Goal: Task Accomplishment & Management: Manage account settings

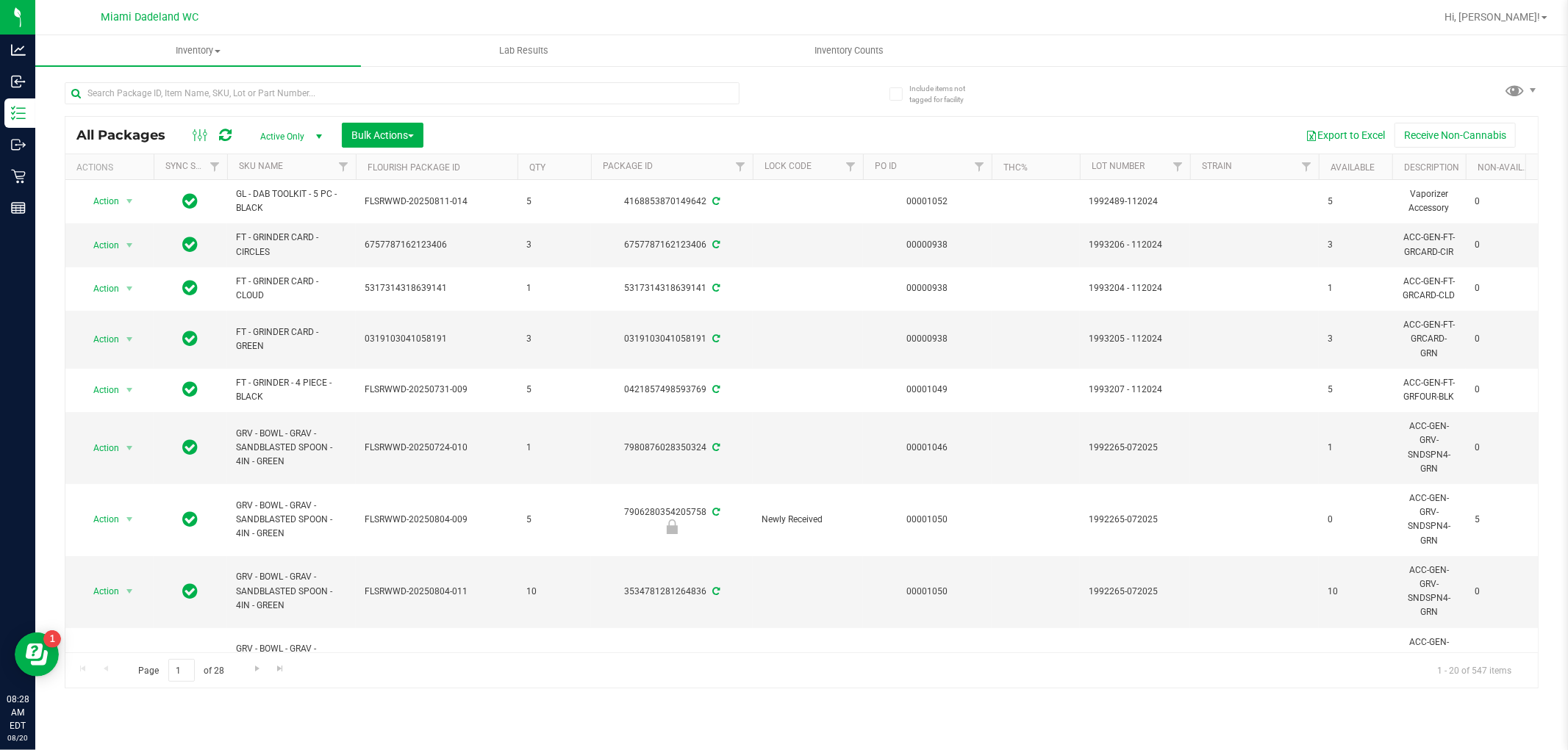
scroll to position [0, 973]
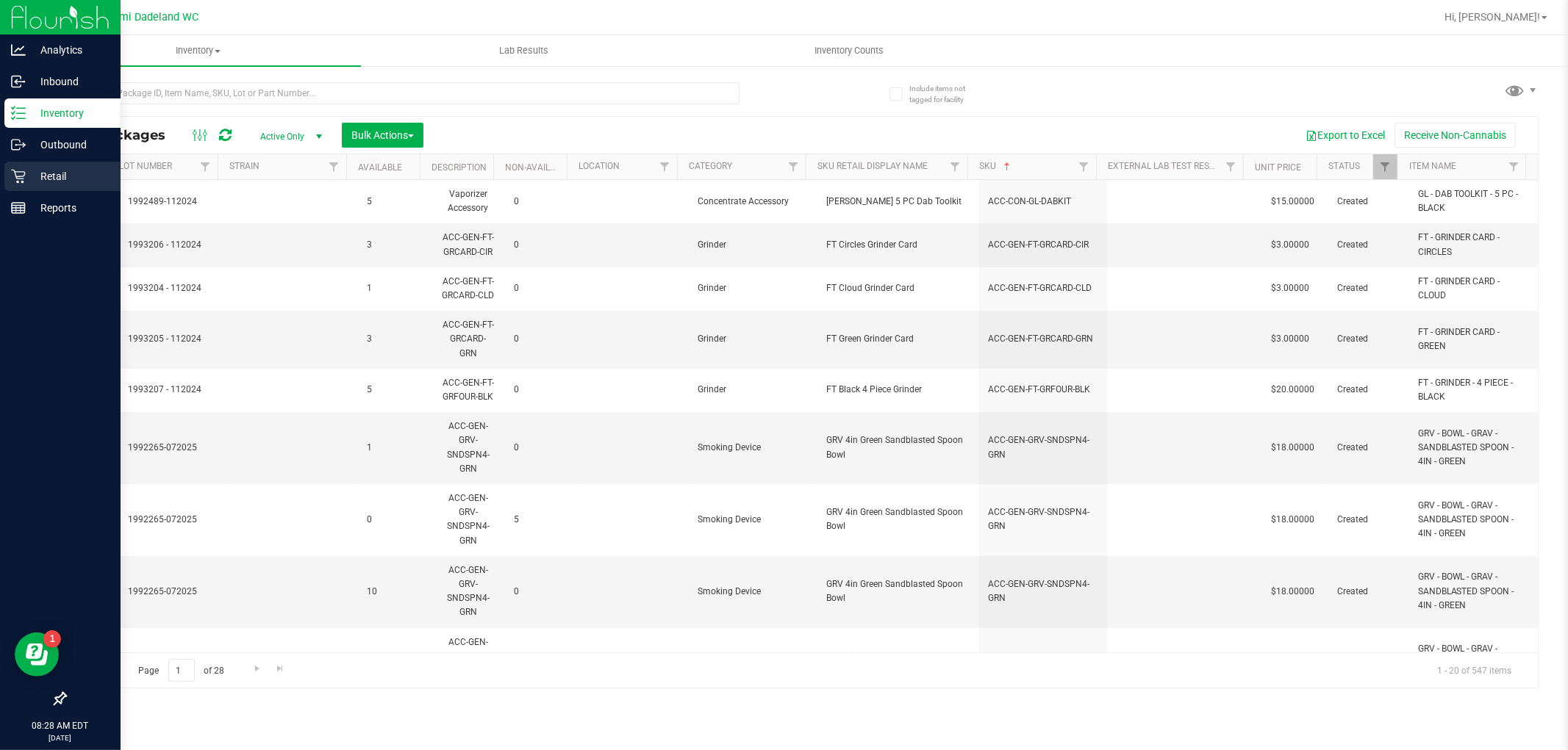
click at [30, 171] on p "Retail" at bounding box center [70, 177] width 88 height 18
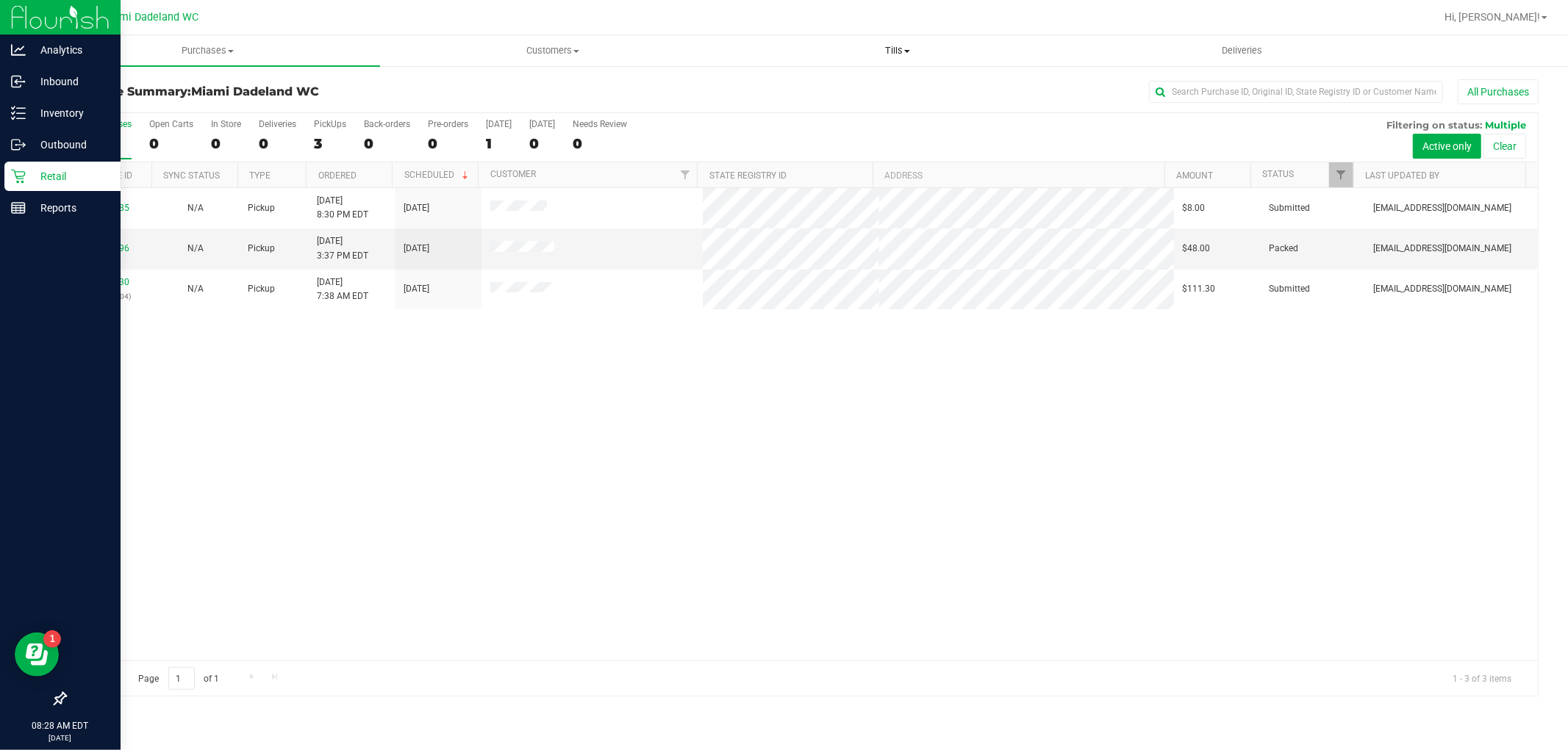
click at [920, 52] on span "Tills" at bounding box center [897, 51] width 344 height 13
click at [897, 81] on li "Manage tills" at bounding box center [897, 89] width 345 height 18
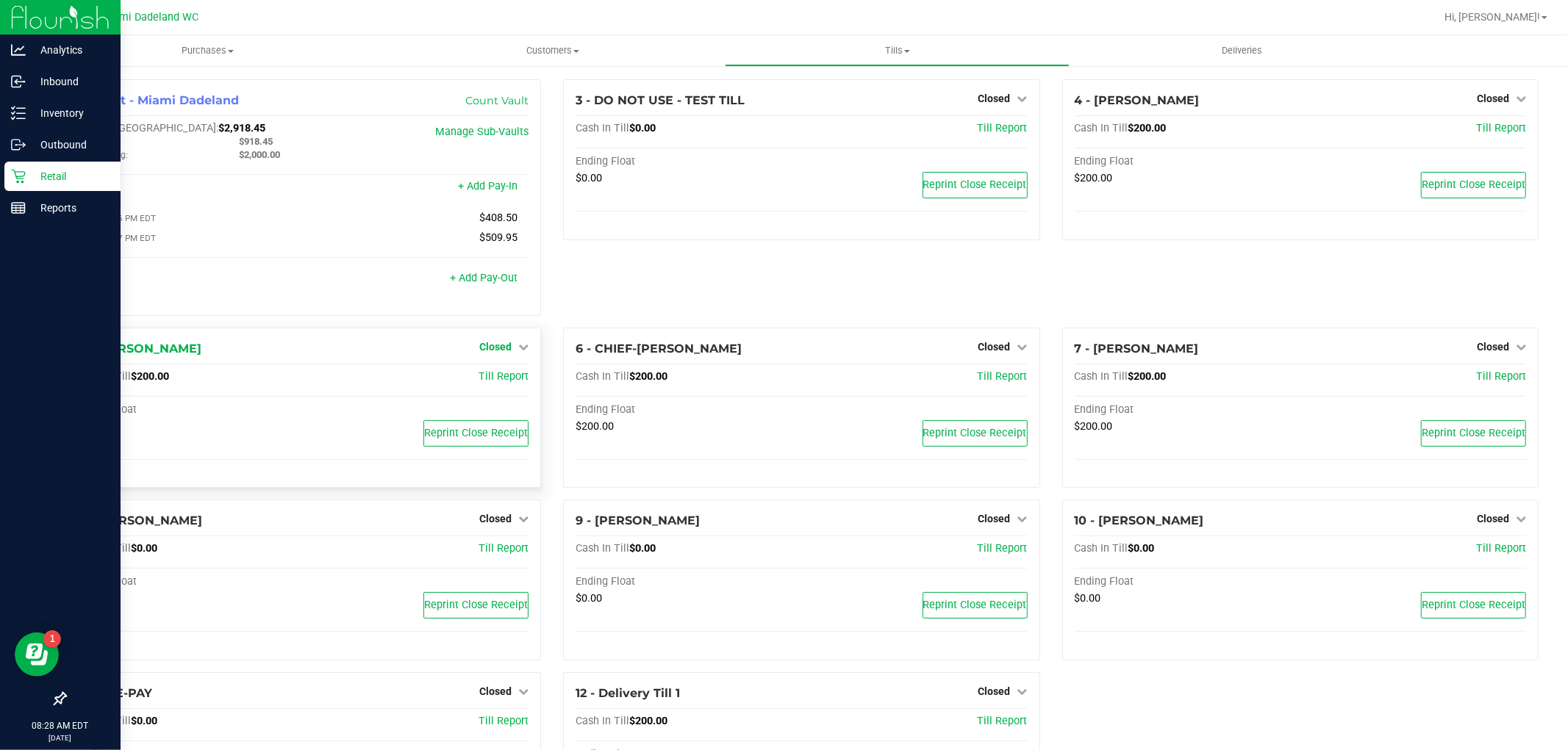
click at [500, 352] on span "Closed" at bounding box center [495, 347] width 32 height 12
click at [504, 383] on link "Open Till" at bounding box center [495, 377] width 39 height 12
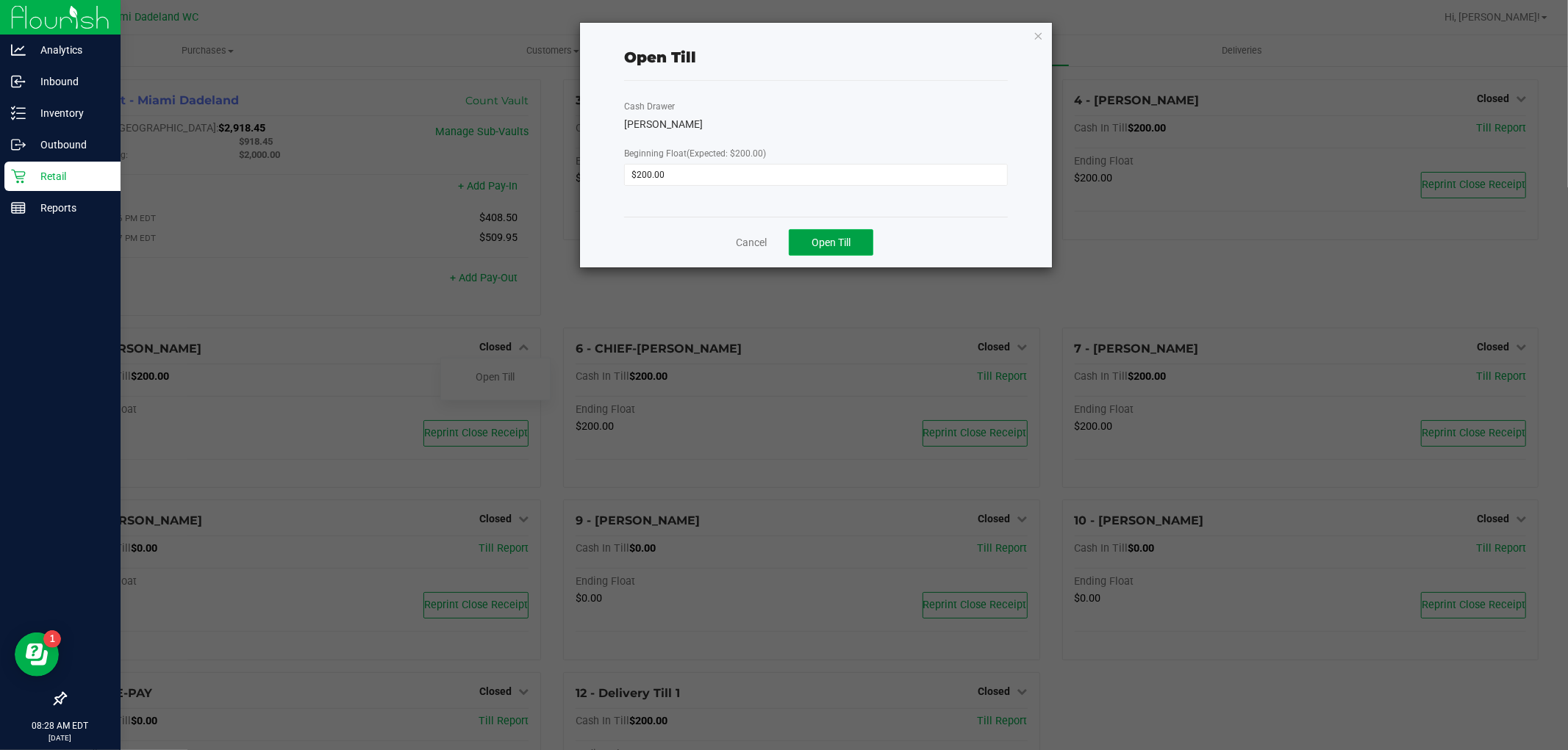
click at [832, 244] on span "Open Till" at bounding box center [831, 243] width 39 height 12
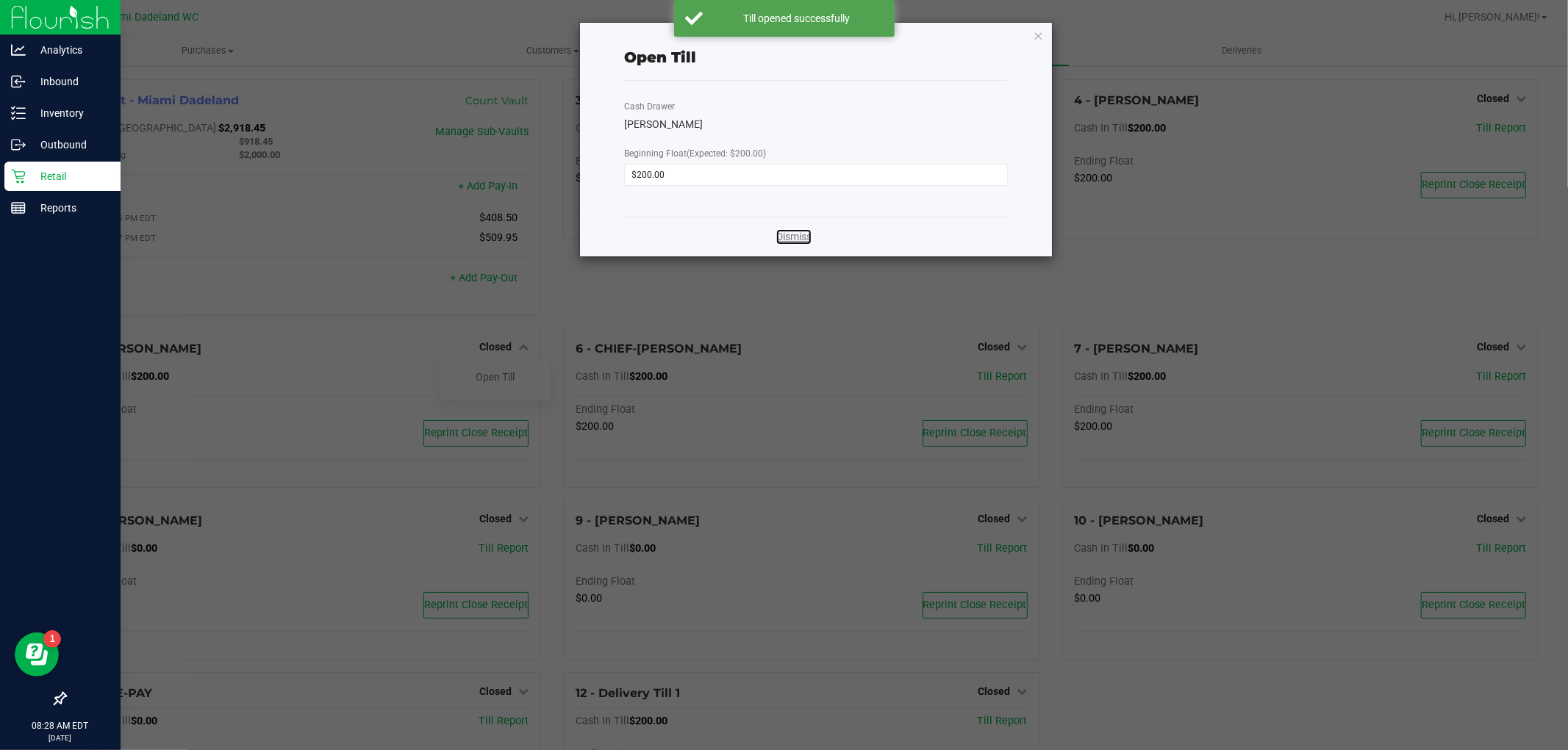
click at [783, 244] on link "Dismiss" at bounding box center [794, 237] width 35 height 16
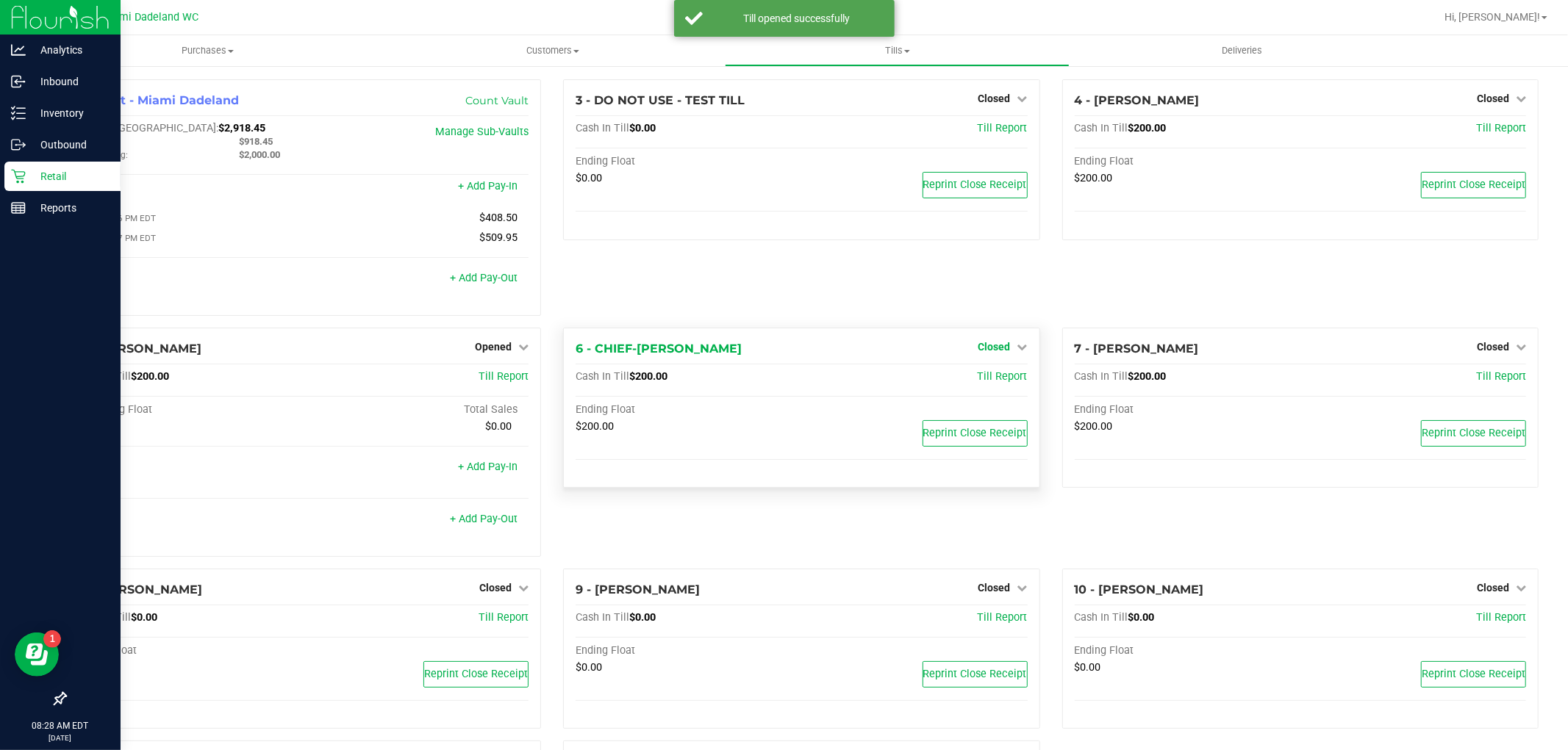
click at [979, 347] on span "Closed" at bounding box center [994, 347] width 32 height 12
click at [986, 381] on link "Open Till" at bounding box center [994, 377] width 39 height 12
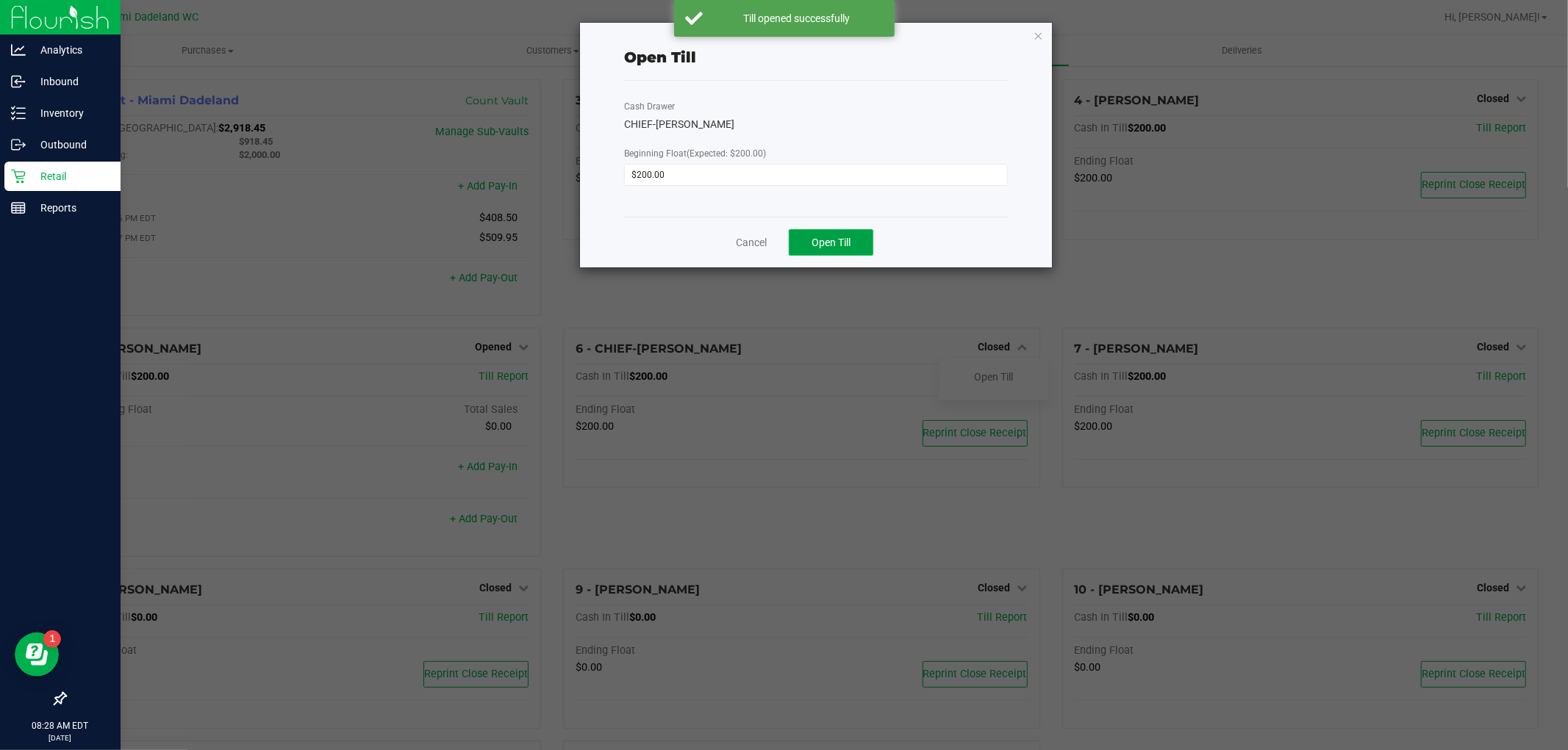
click at [825, 229] on button "Open Till" at bounding box center [830, 243] width 84 height 27
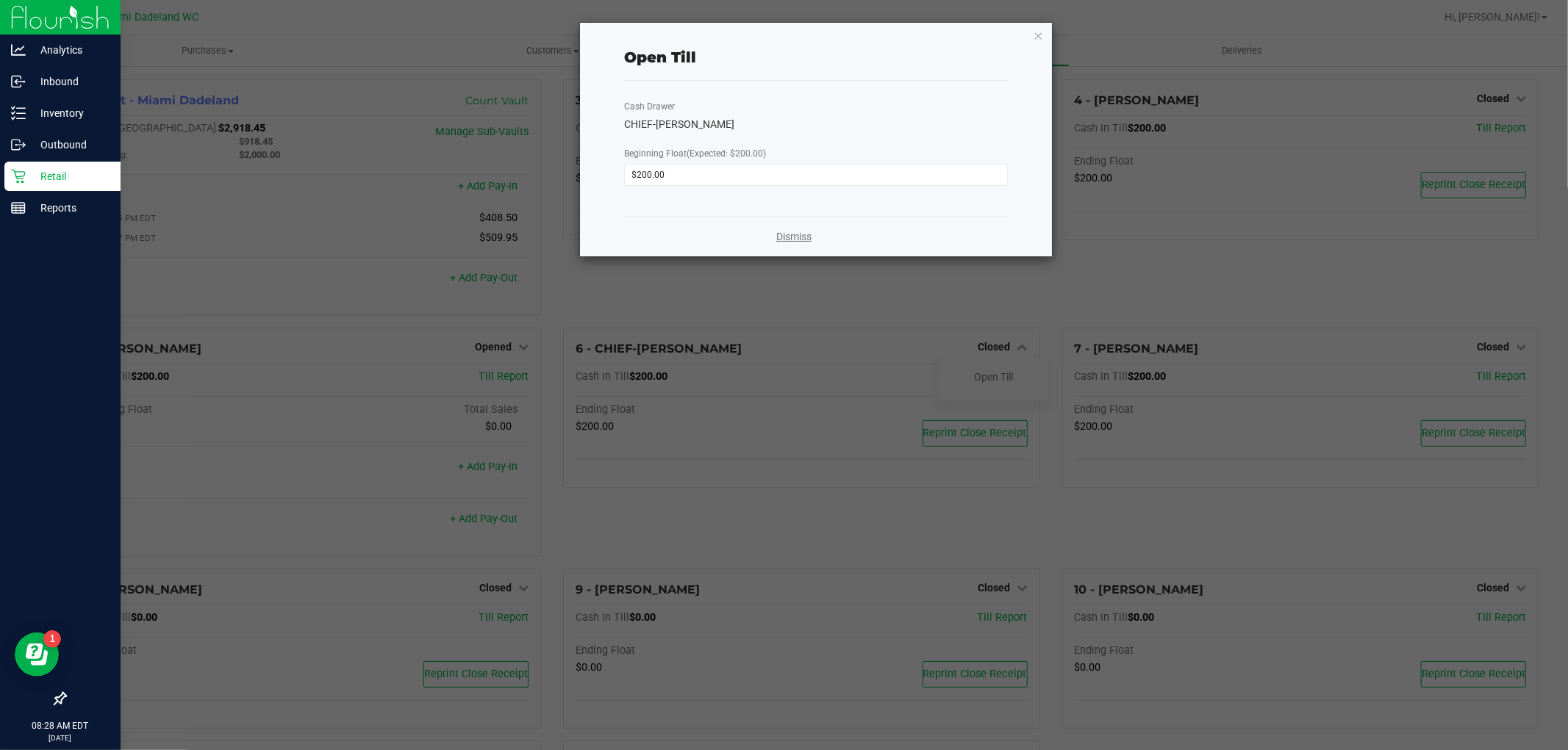
click at [803, 235] on link "Dismiss" at bounding box center [794, 237] width 35 height 16
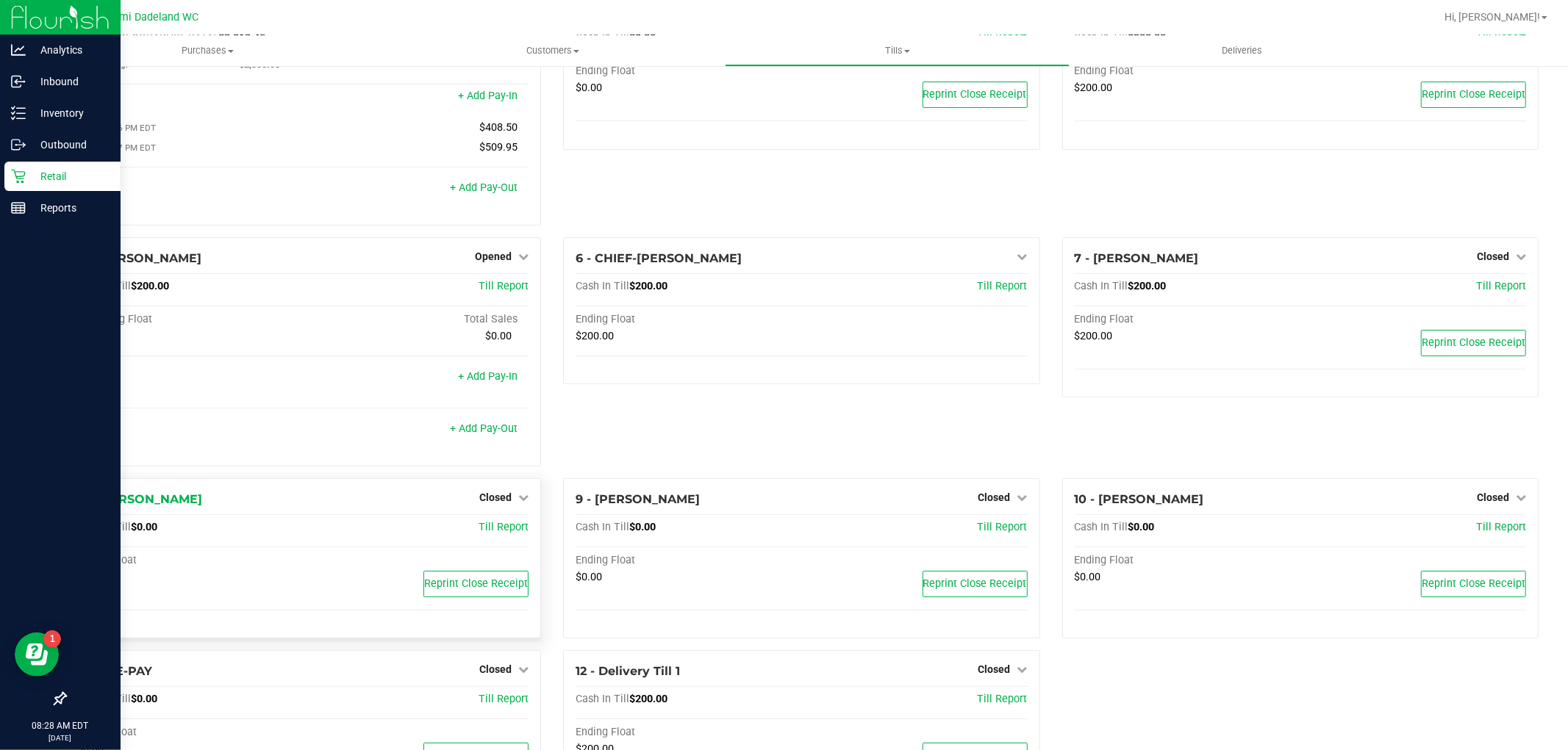
scroll to position [182, 0]
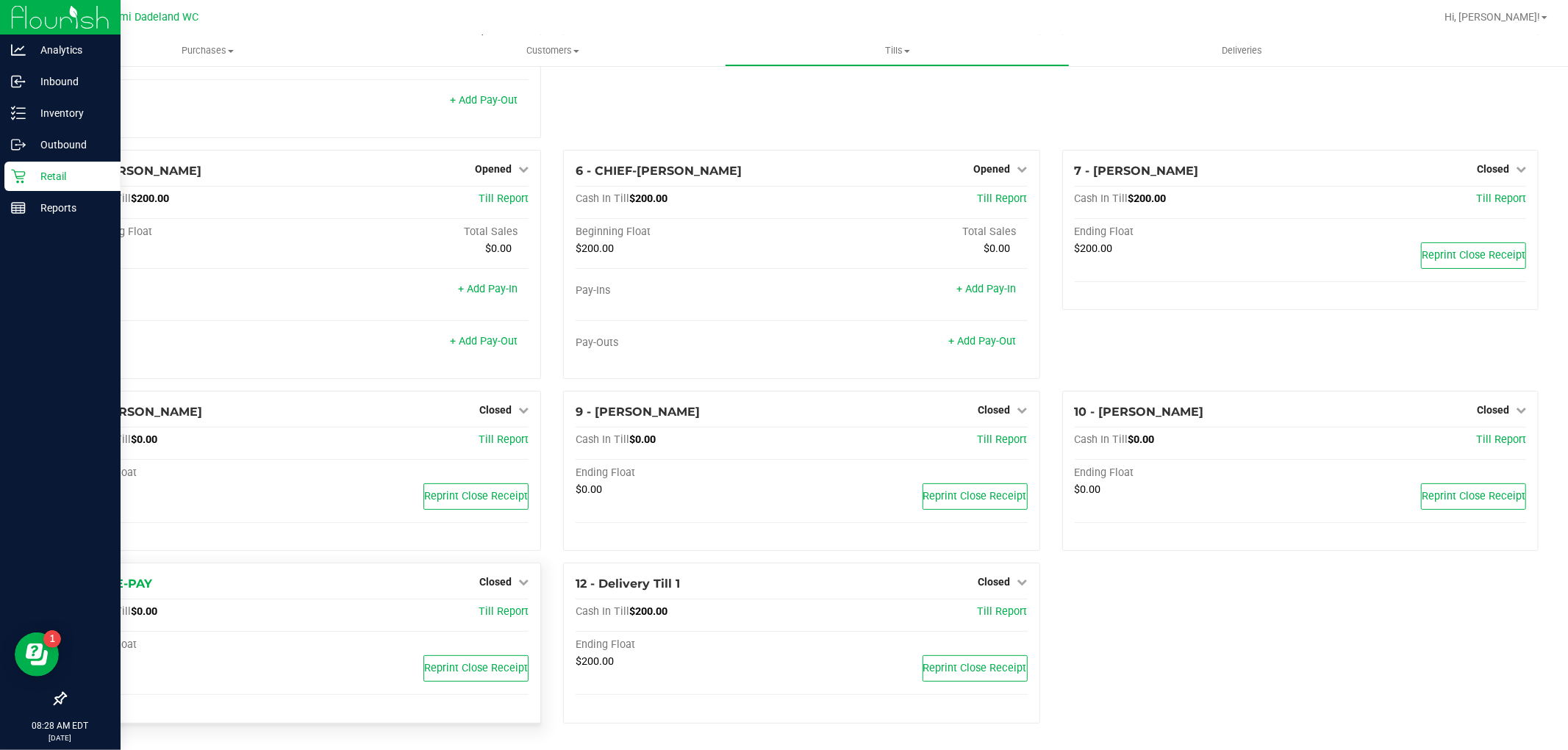
click at [496, 574] on div "Closed" at bounding box center [504, 582] width 49 height 18
click at [493, 580] on span "Closed" at bounding box center [495, 582] width 32 height 12
click at [497, 614] on link "Open Till" at bounding box center [495, 613] width 39 height 12
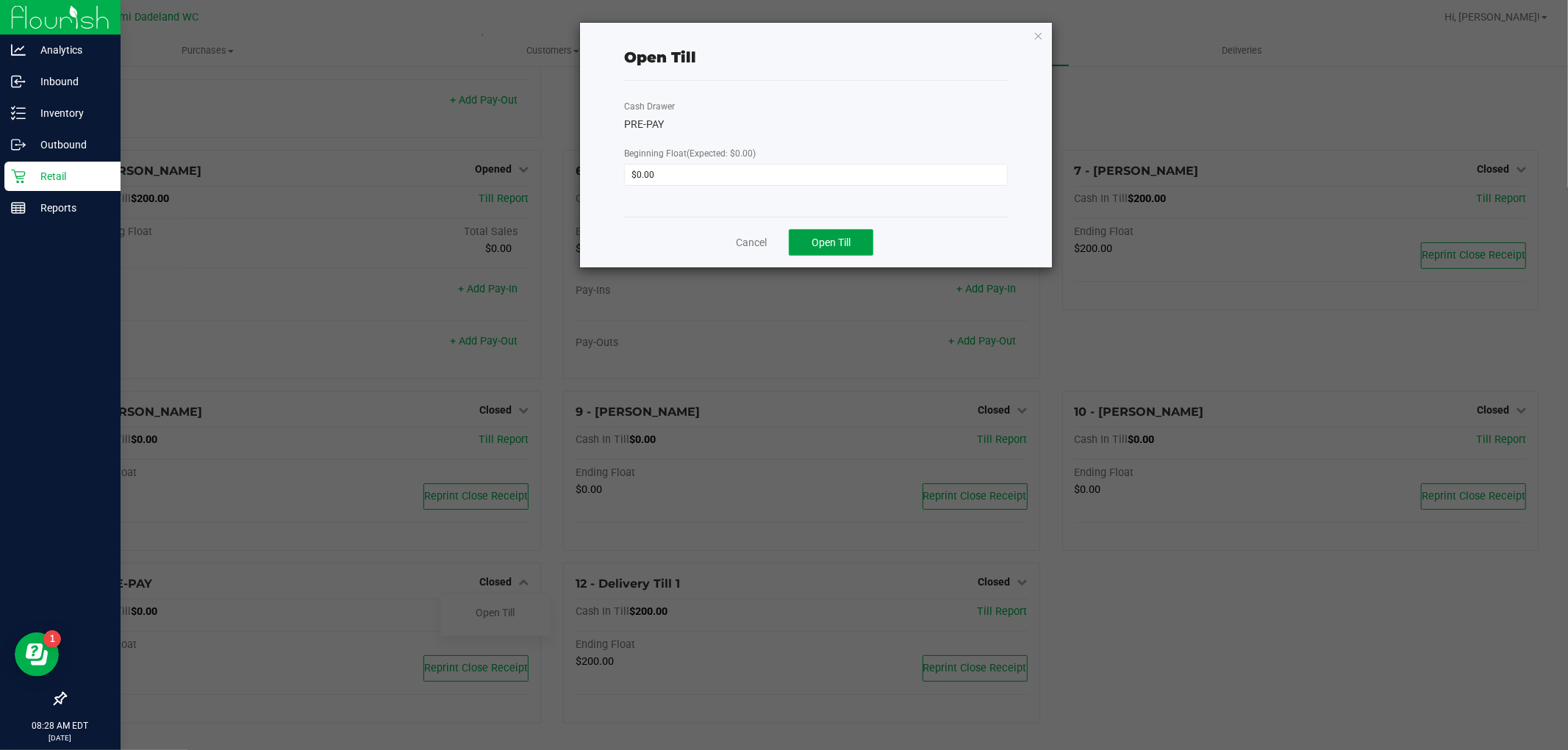
click at [853, 250] on button "Open Till" at bounding box center [830, 243] width 84 height 27
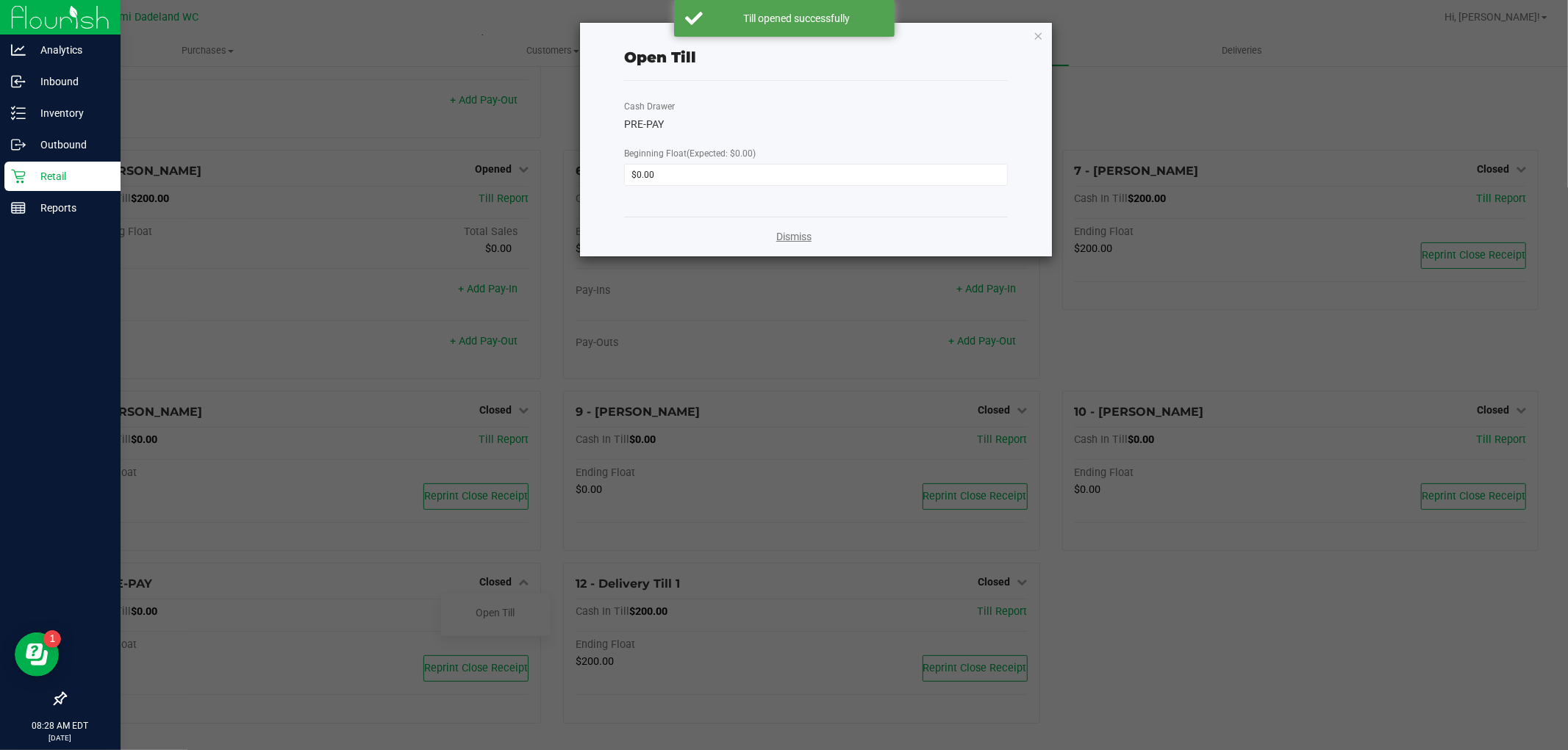
click at [785, 232] on link "Dismiss" at bounding box center [794, 237] width 35 height 16
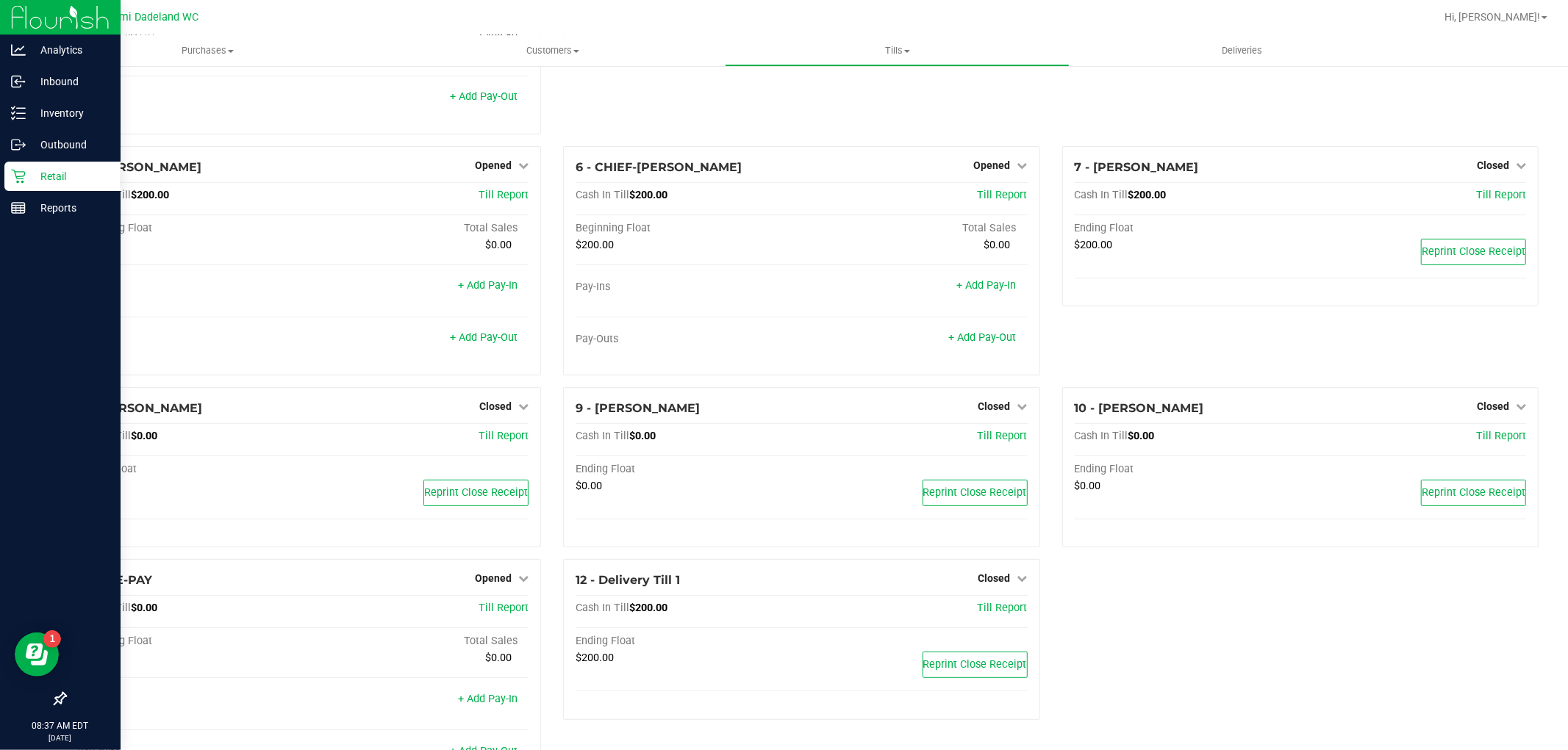
click at [67, 165] on div "Retail" at bounding box center [63, 176] width 116 height 29
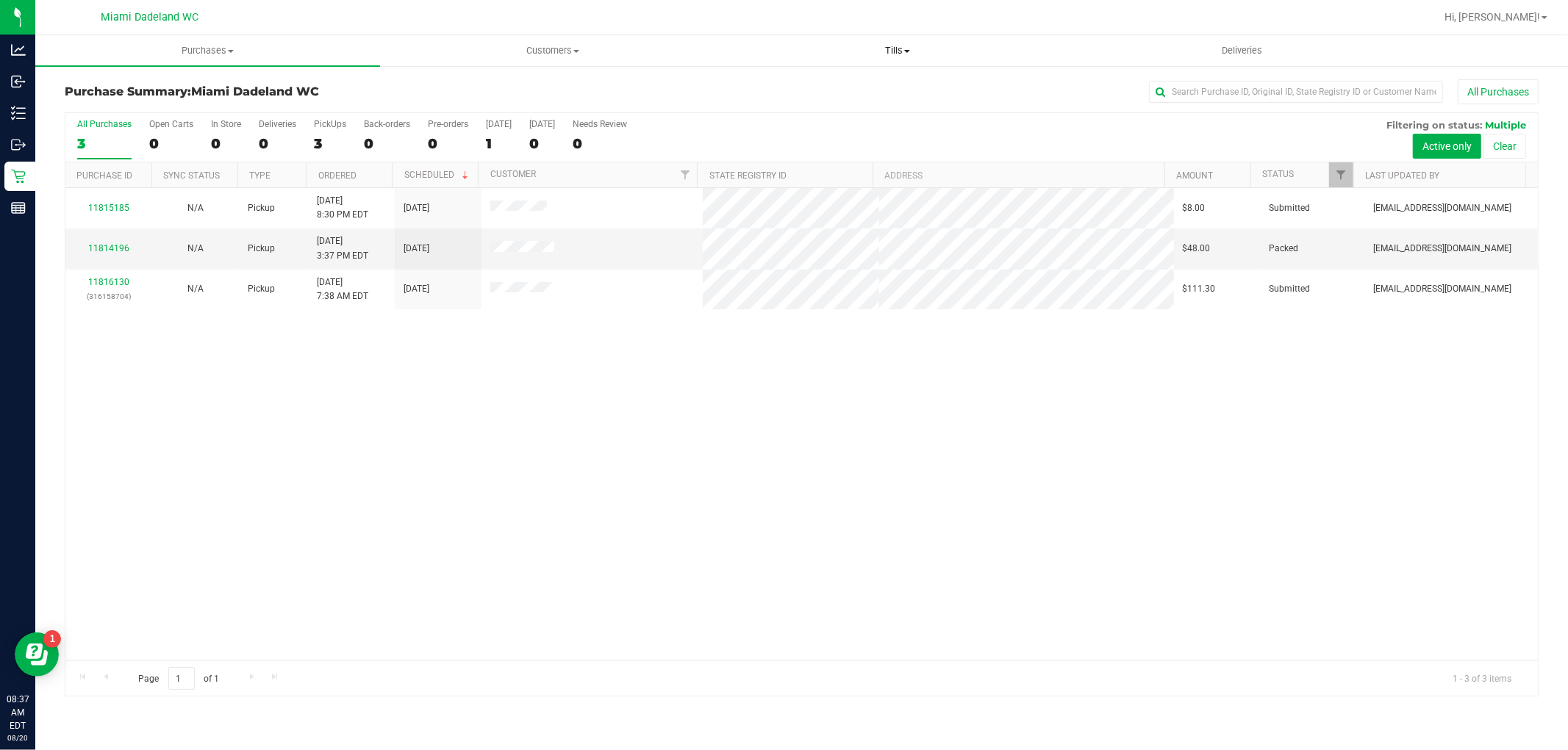
click at [900, 54] on span "Tills" at bounding box center [897, 51] width 344 height 13
click at [696, 514] on div "11815185 N/A Pickup [DATE] 8:30 PM EDT 8/23/2025 $8.00 Submitted [EMAIL_ADDRESS…" at bounding box center [802, 425] width 1473 height 472
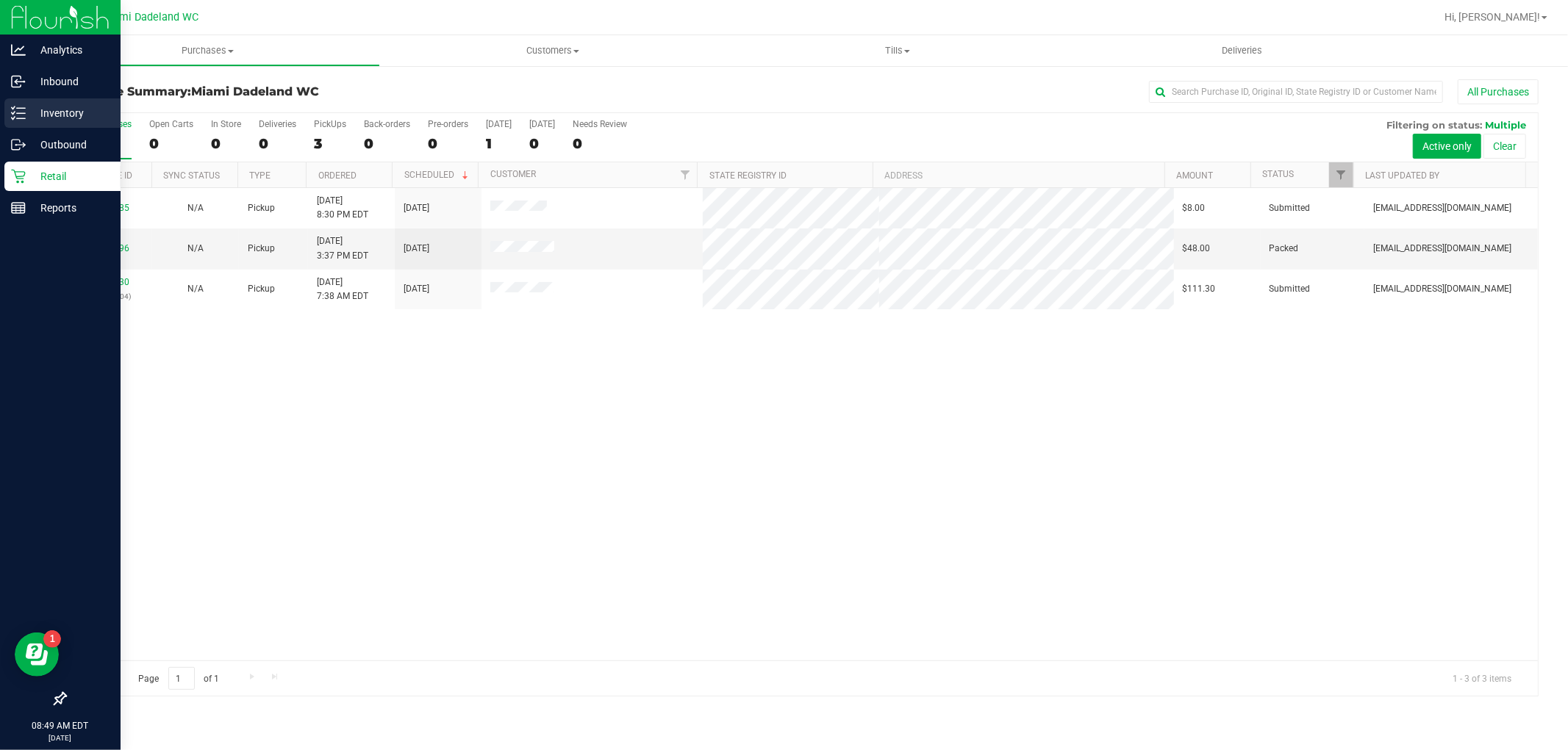
click at [29, 111] on p "Inventory" at bounding box center [70, 113] width 88 height 18
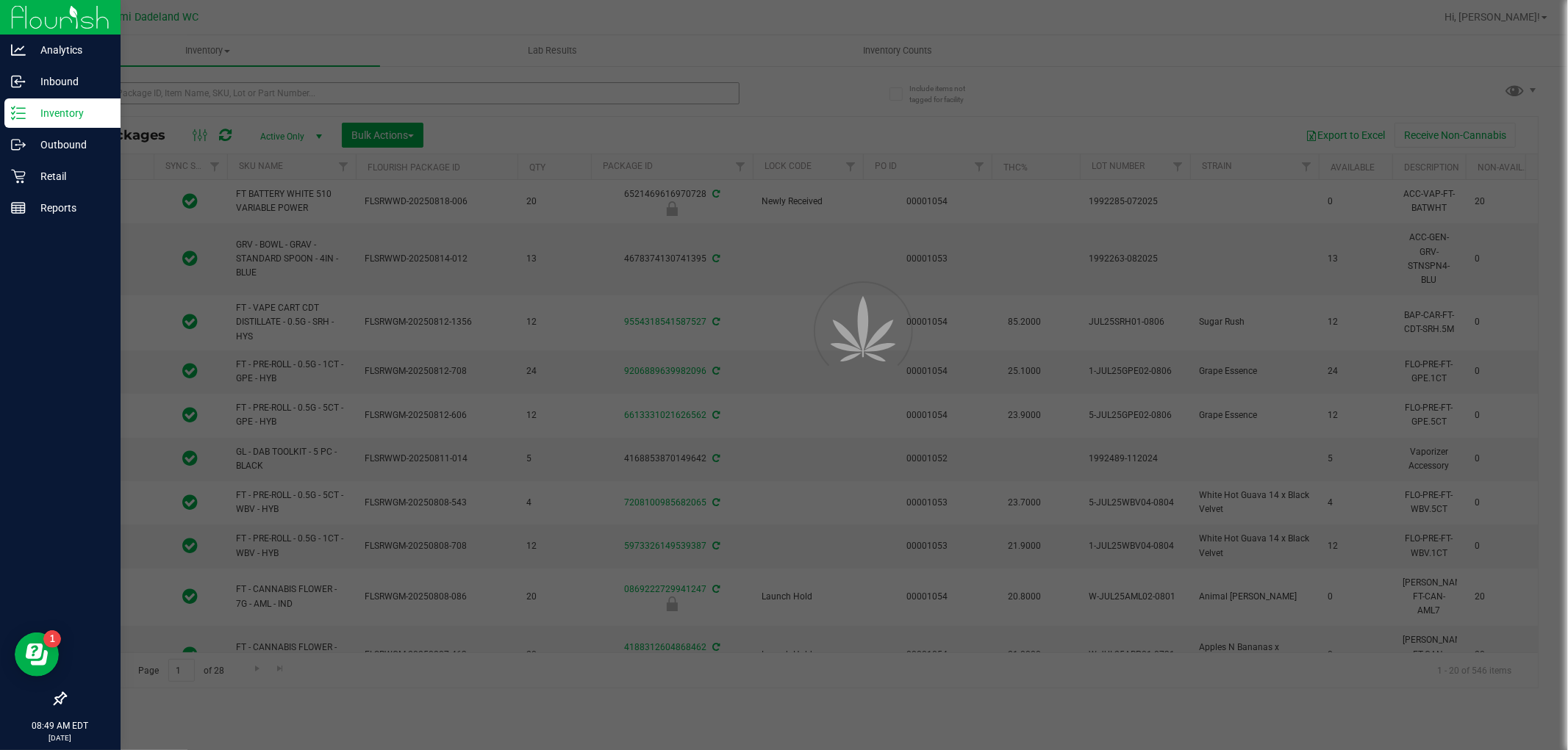
click at [399, 92] on div at bounding box center [784, 375] width 1568 height 750
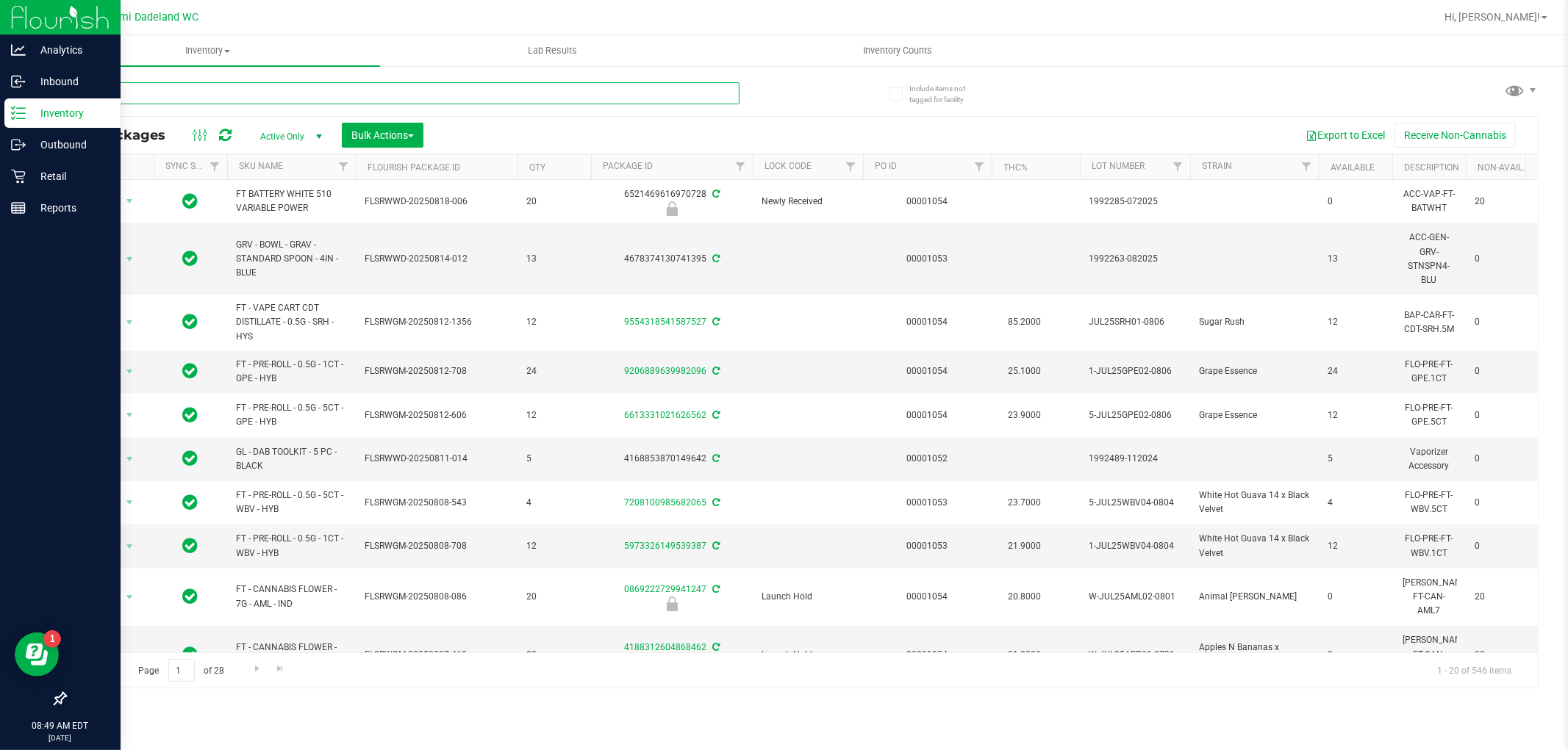
click at [399, 92] on input "text" at bounding box center [402, 93] width 675 height 22
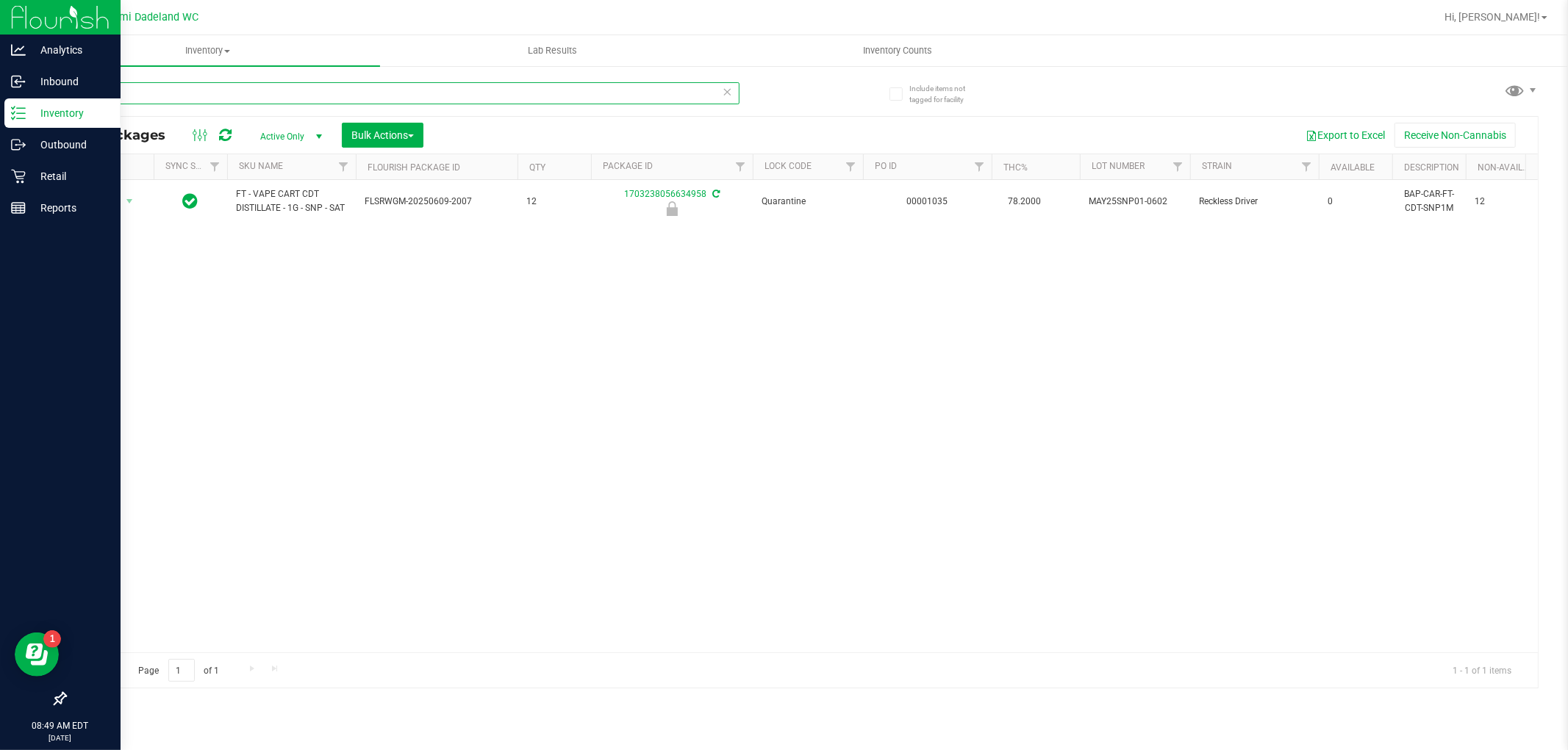
type input "reckless"
click at [582, 356] on div "Action Action Edit attributes Global inventory Locate package Package audit log…" at bounding box center [802, 416] width 1473 height 472
click at [44, 171] on p "Retail" at bounding box center [70, 177] width 88 height 18
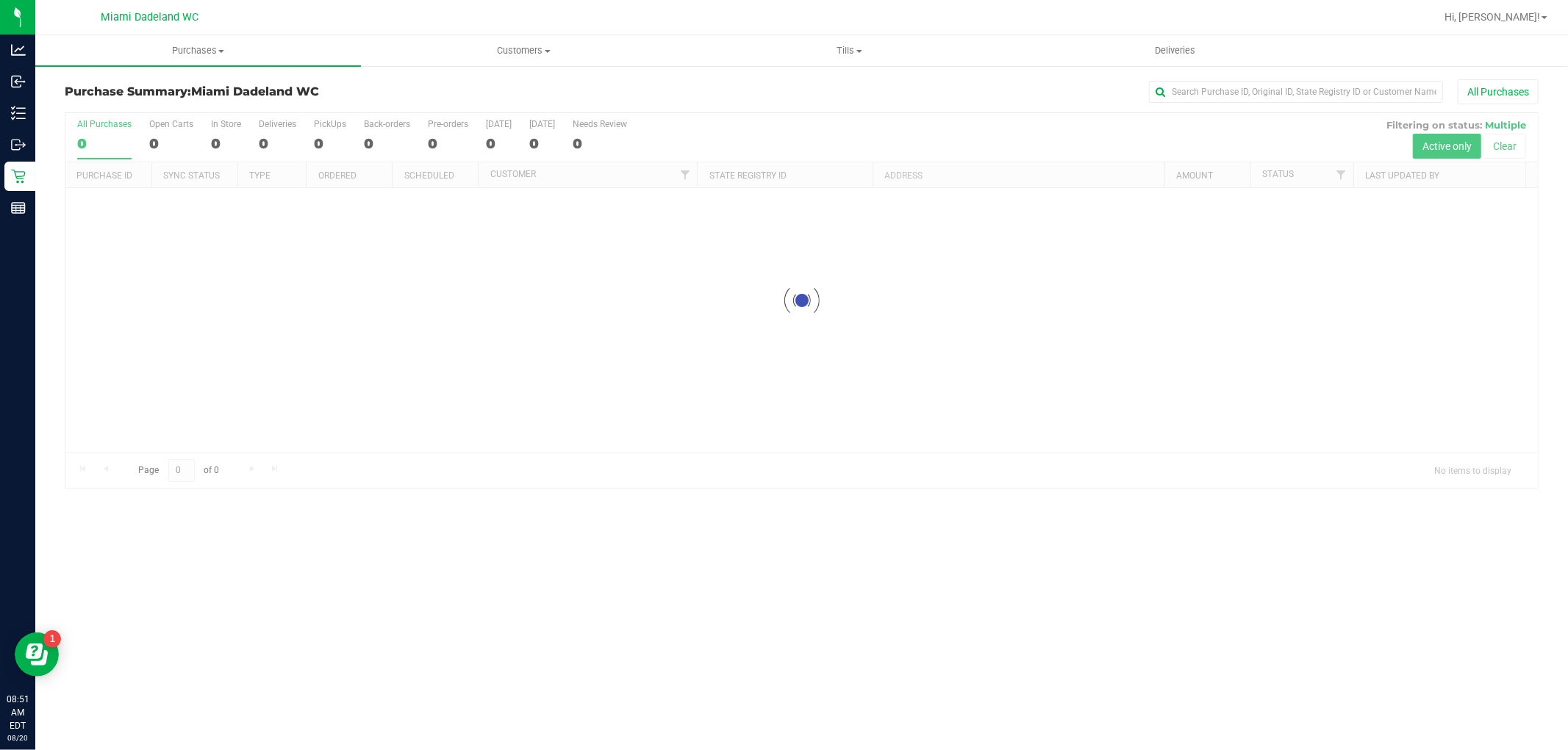
drag, startPoint x: 44, startPoint y: 171, endPoint x: 1028, endPoint y: 110, distance: 985.9
click at [1028, 110] on div "Purchase Summary: Miami Dadeland WC All Purchases" at bounding box center [802, 95] width 1474 height 32
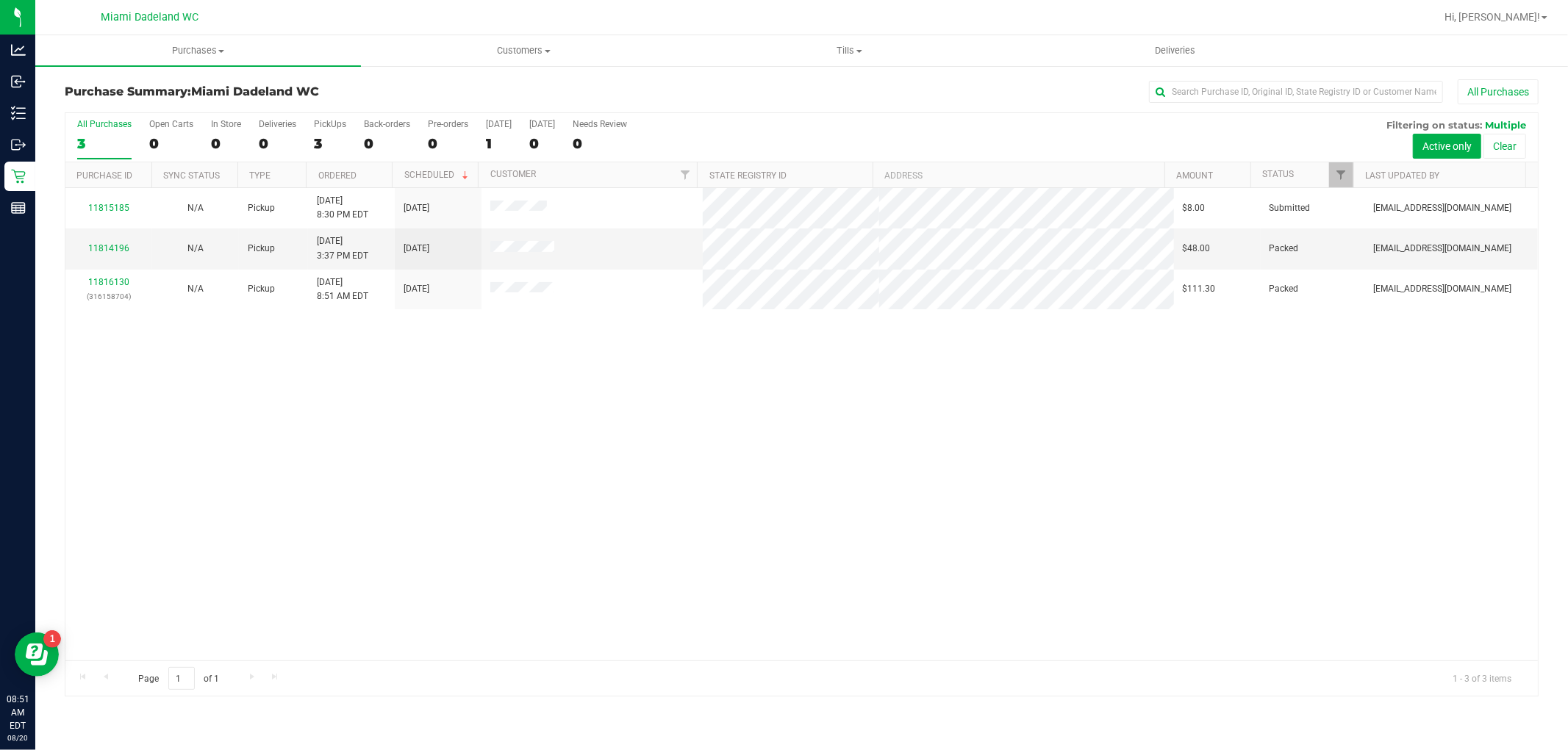
click at [953, 83] on div "All Purchases" at bounding box center [1047, 92] width 983 height 25
